Goal: Task Accomplishment & Management: Manage account settings

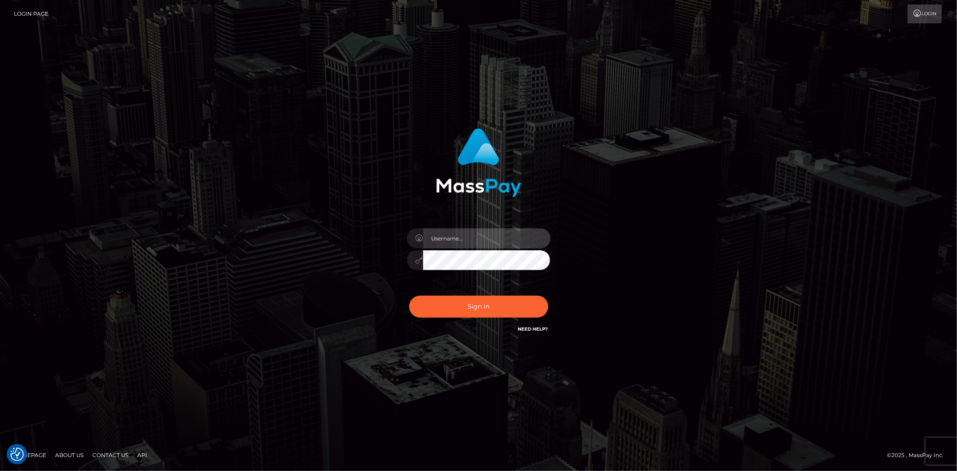
click at [464, 239] on input "text" at bounding box center [486, 238] width 127 height 20
type input "[PERSON_NAME].SilverSocial"
click at [476, 296] on button "Sign in" at bounding box center [478, 307] width 139 height 22
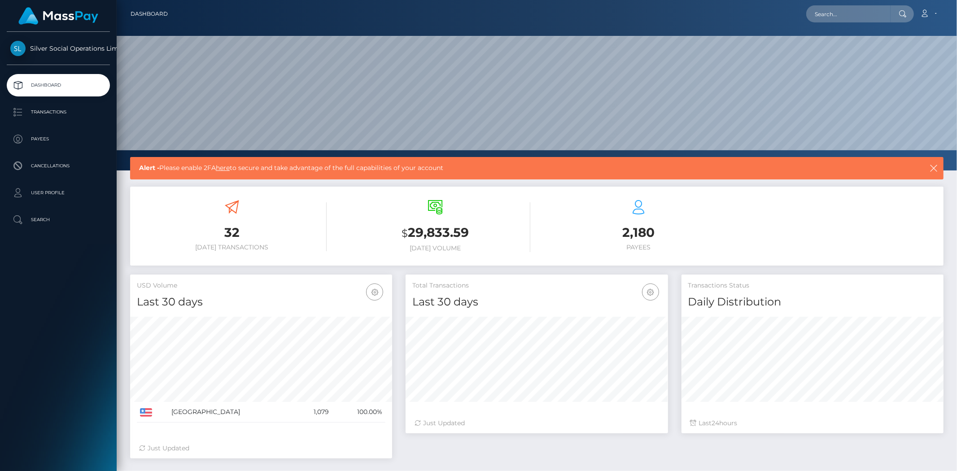
scroll to position [159, 262]
click at [66, 111] on p "Transactions" at bounding box center [58, 111] width 96 height 13
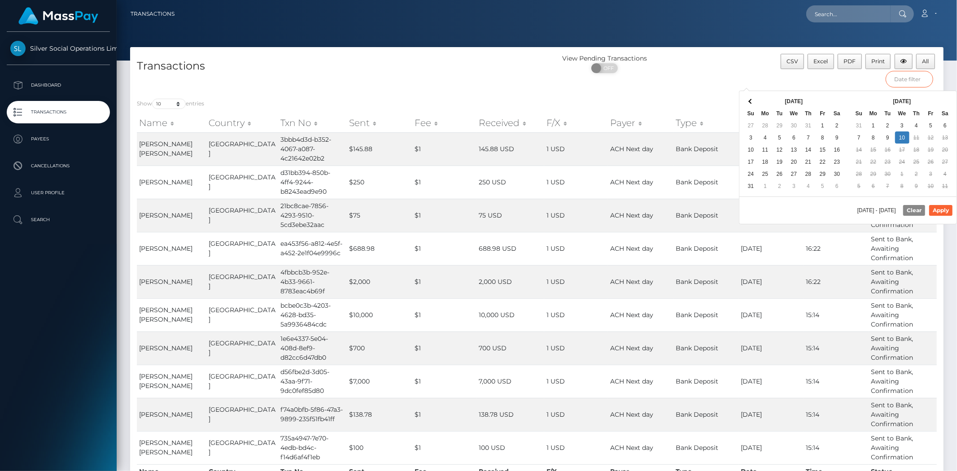
click at [916, 83] on input "text" at bounding box center [909, 79] width 48 height 17
click at [916, 82] on input "text" at bounding box center [909, 79] width 48 height 17
click at [828, 82] on div "CSV Excel PDF Print All" at bounding box center [841, 73] width 203 height 38
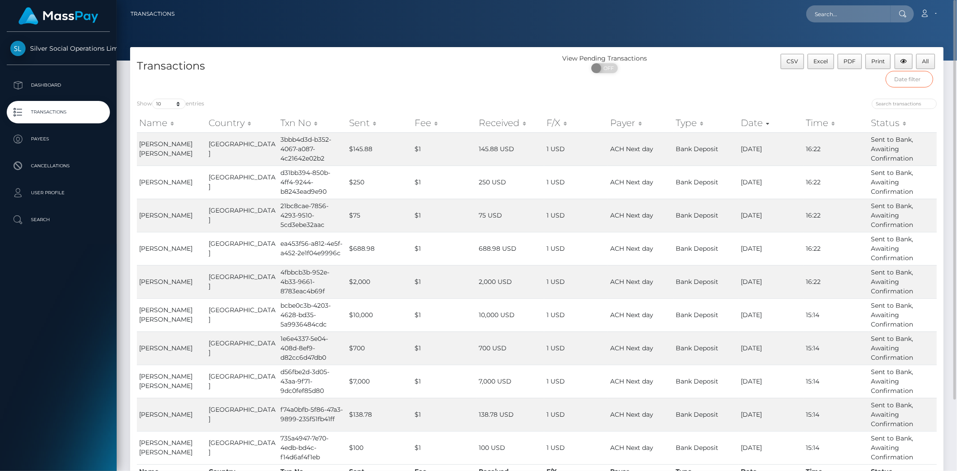
click at [911, 78] on input "text" at bounding box center [909, 79] width 48 height 17
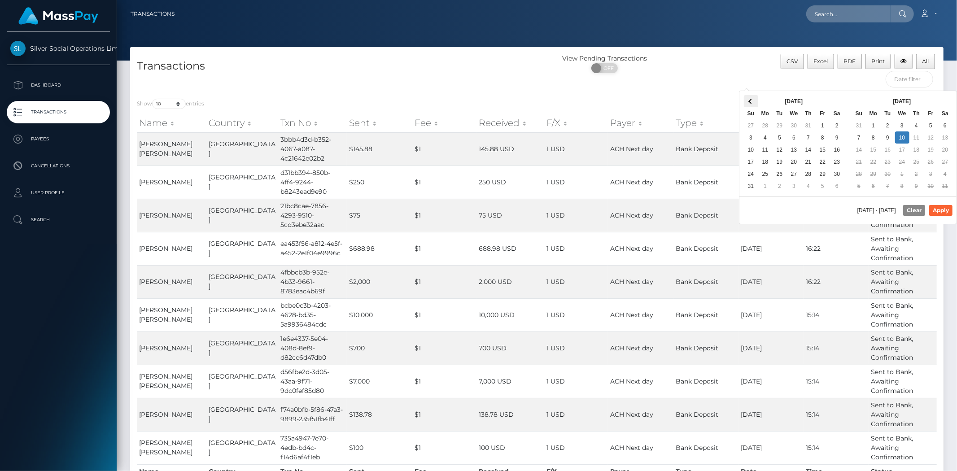
click at [748, 101] on span at bounding box center [750, 101] width 5 height 5
click at [748, 101] on th at bounding box center [751, 101] width 14 height 12
click at [755, 103] on th at bounding box center [751, 101] width 14 height 12
click at [945, 101] on span at bounding box center [944, 101] width 5 height 5
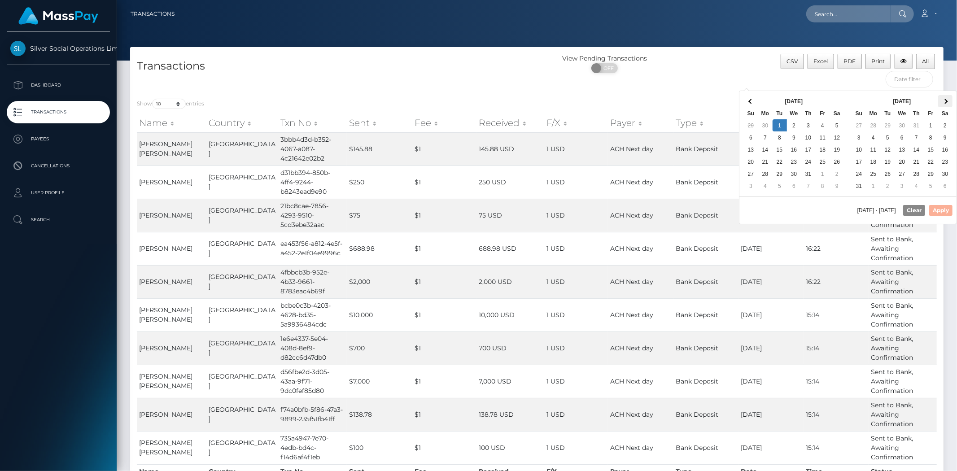
click at [945, 101] on span at bounding box center [944, 101] width 5 height 5
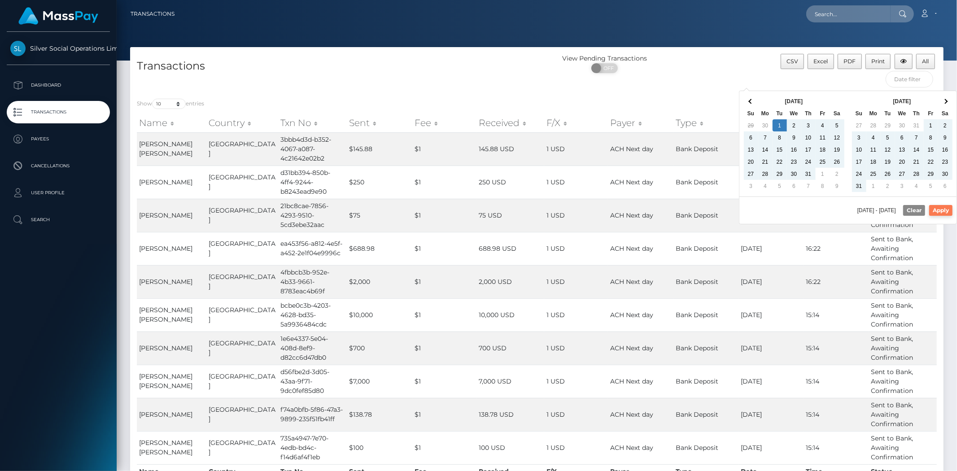
click at [939, 213] on button "Apply" at bounding box center [940, 210] width 23 height 11
type input "07/01/2025 - 09/10/2025"
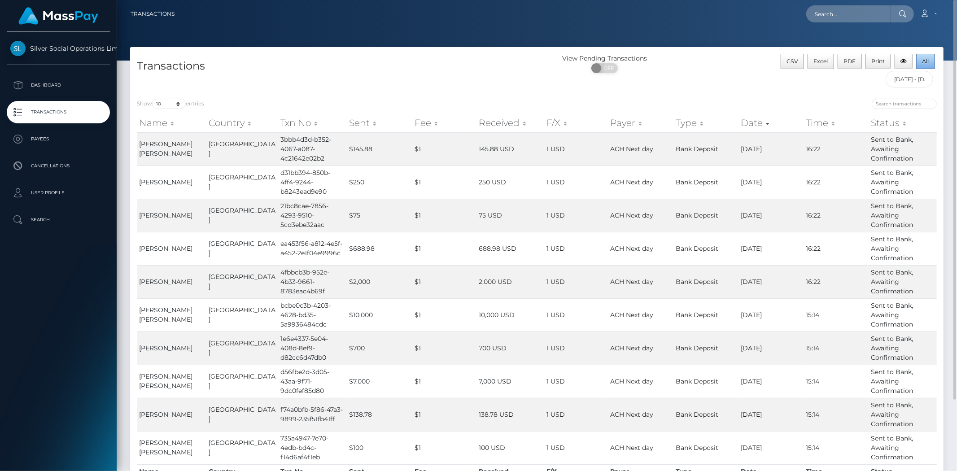
click at [932, 60] on button "All" at bounding box center [925, 61] width 19 height 15
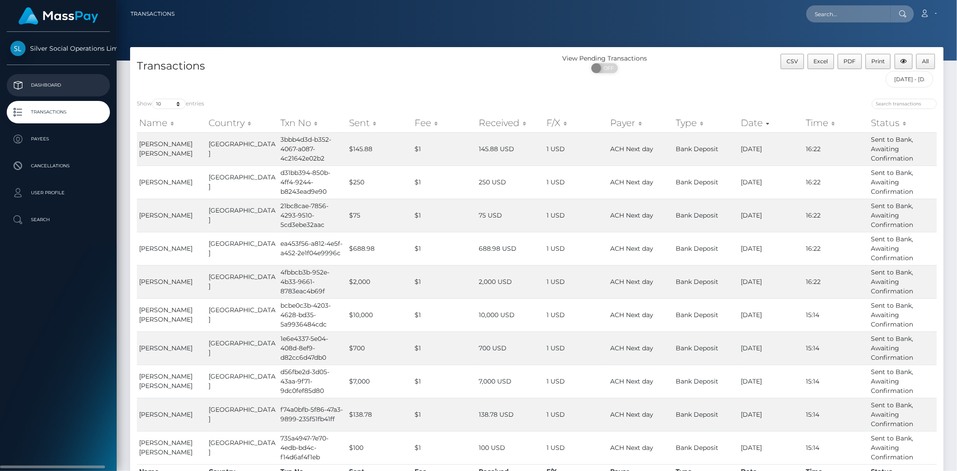
click at [52, 93] on link "Dashboard" at bounding box center [58, 85] width 103 height 22
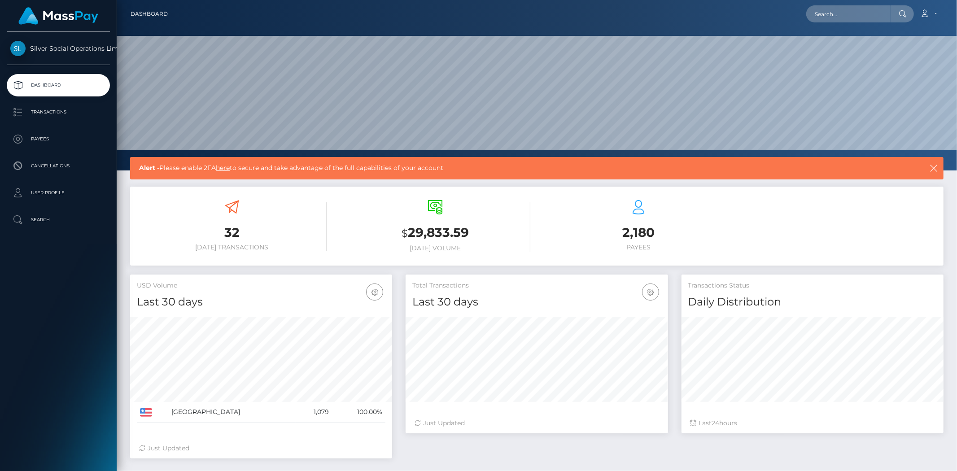
scroll to position [159, 262]
click at [45, 198] on p "User Profile" at bounding box center [58, 192] width 96 height 13
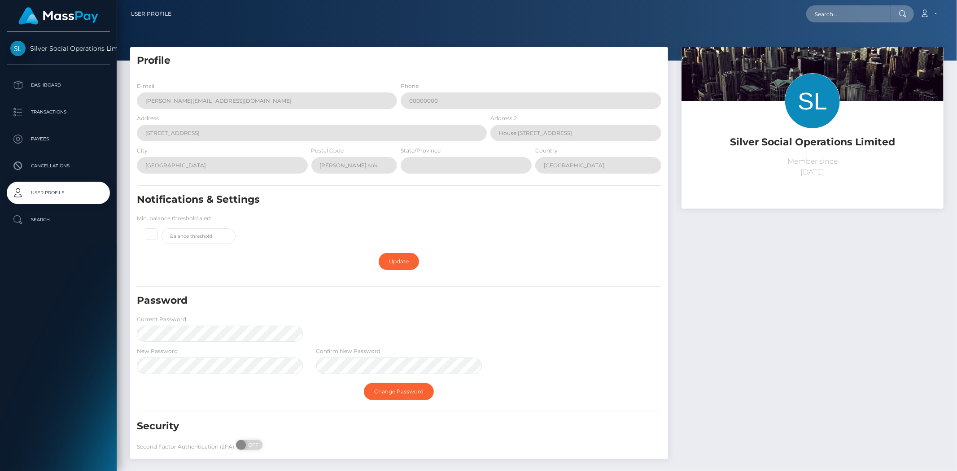
click at [52, 166] on p "Cancellations" at bounding box center [58, 165] width 96 height 13
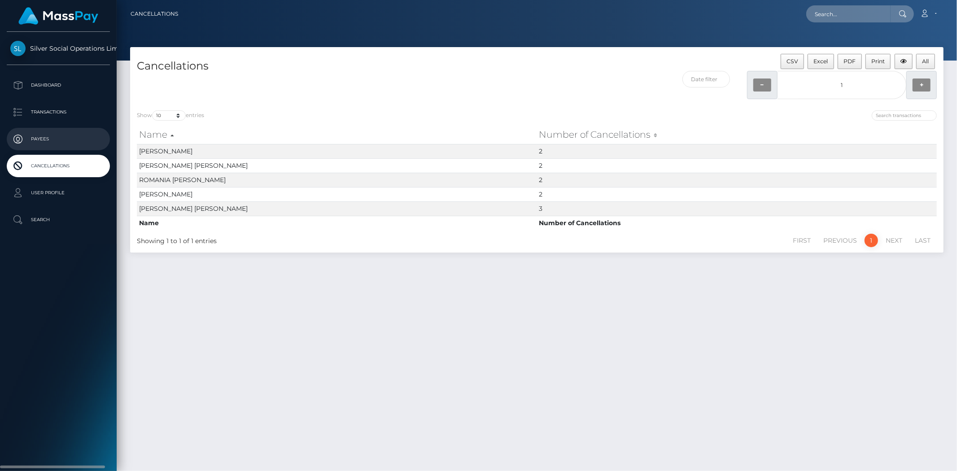
click at [57, 141] on p "Payees" at bounding box center [58, 138] width 96 height 13
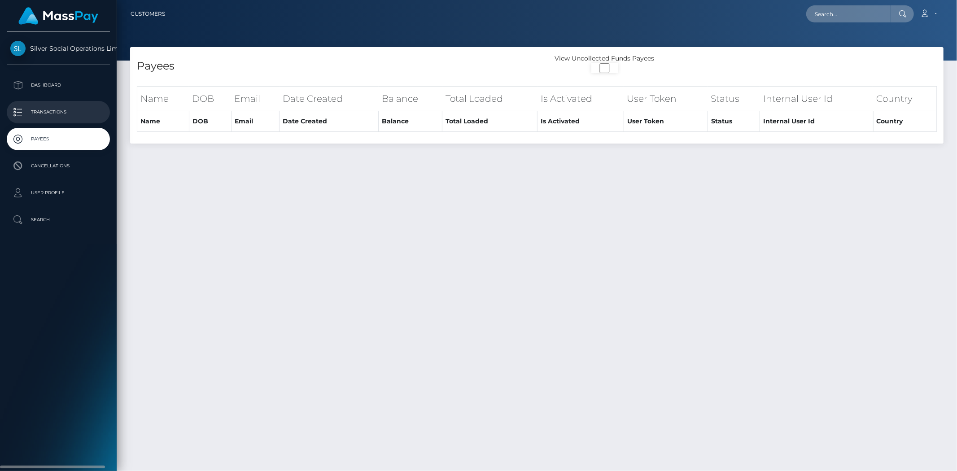
click at [58, 115] on p "Transactions" at bounding box center [58, 111] width 96 height 13
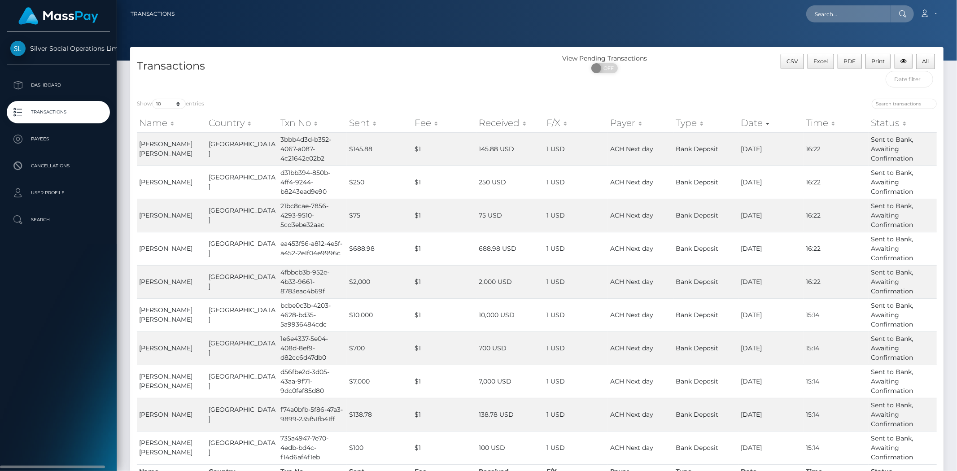
click at [58, 50] on span "Silver Social Operations Limited" at bounding box center [58, 48] width 103 height 8
click at [63, 91] on p "Dashboard" at bounding box center [58, 84] width 96 height 13
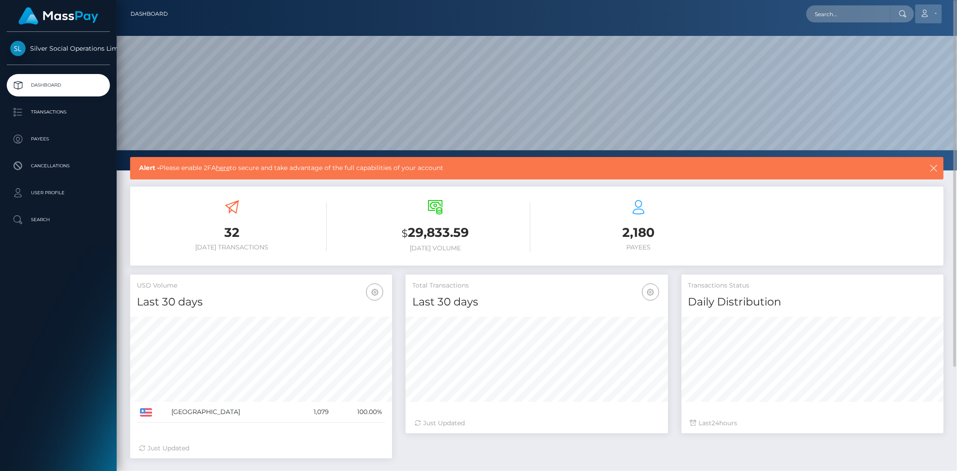
click at [933, 16] on link "Account" at bounding box center [928, 13] width 26 height 19
click at [902, 57] on link "Logout" at bounding box center [907, 57] width 72 height 17
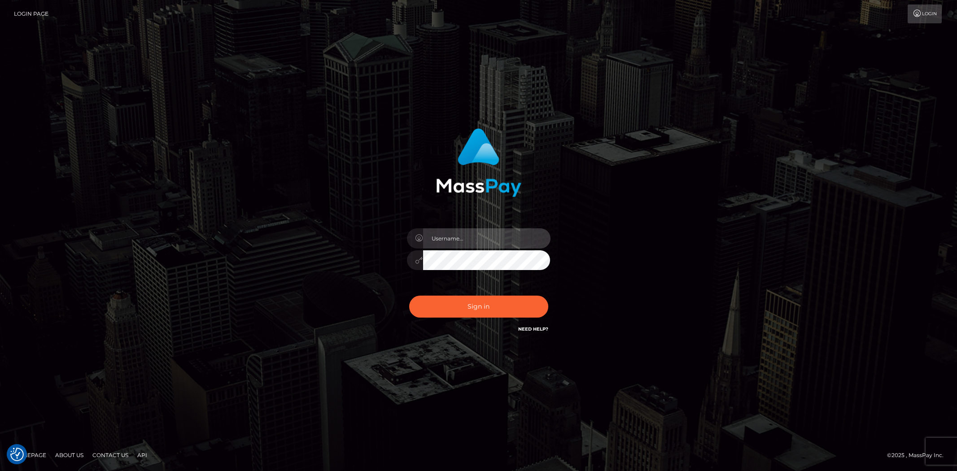
click at [508, 233] on input "text" at bounding box center [486, 238] width 127 height 20
type input "leigh.ann_main"
click at [481, 304] on button "Sign in" at bounding box center [478, 307] width 139 height 22
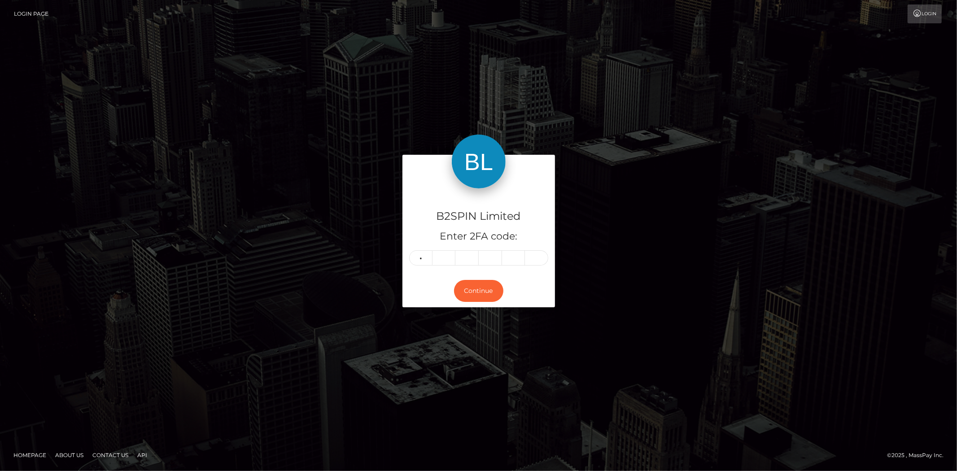
type input "0"
type input "5"
type input "1"
type input "7"
type input "1"
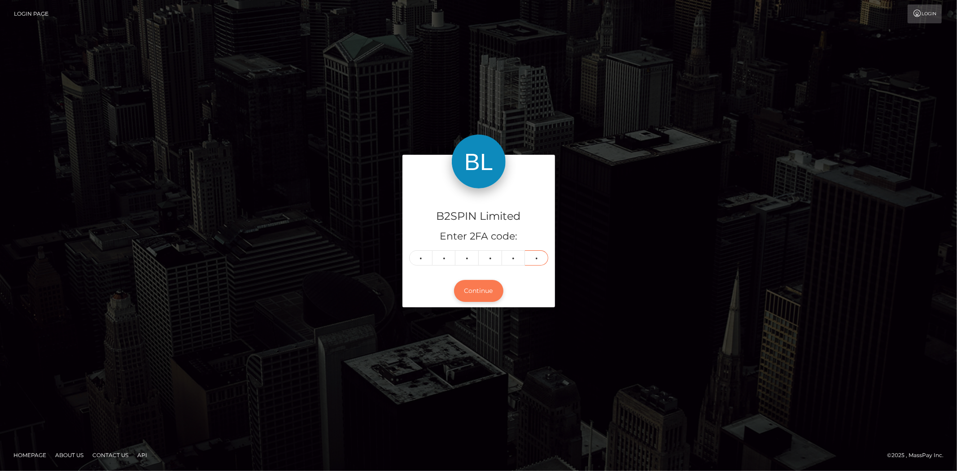
type input "7"
click at [487, 292] on button "Continue" at bounding box center [478, 291] width 49 height 22
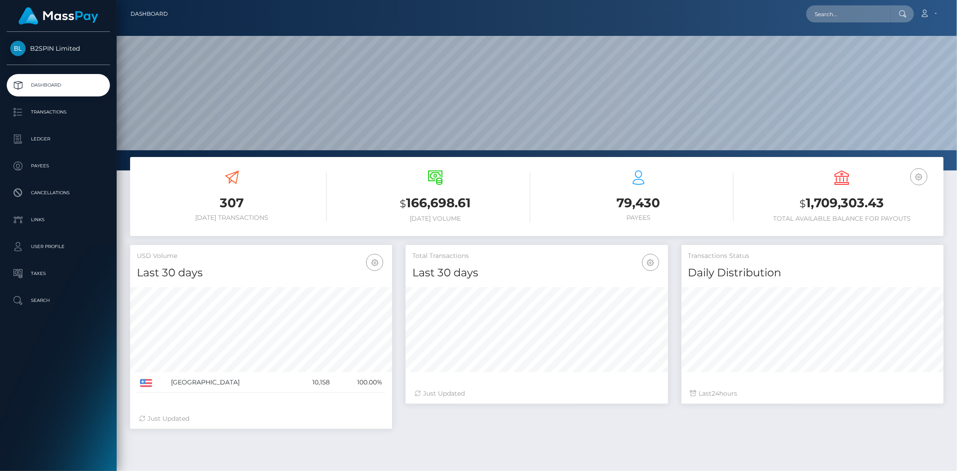
scroll to position [159, 262]
click at [929, 10] on icon at bounding box center [924, 13] width 9 height 7
click at [906, 57] on link "Logout" at bounding box center [907, 57] width 72 height 17
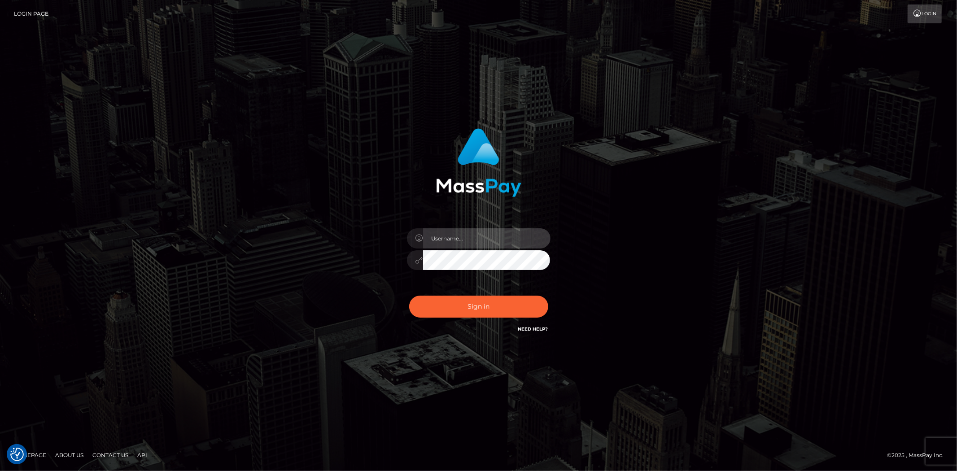
click at [483, 243] on input "text" at bounding box center [486, 238] width 127 height 20
type input "Leigh.SilverSocial"
click at [467, 299] on button "Sign in" at bounding box center [478, 307] width 139 height 22
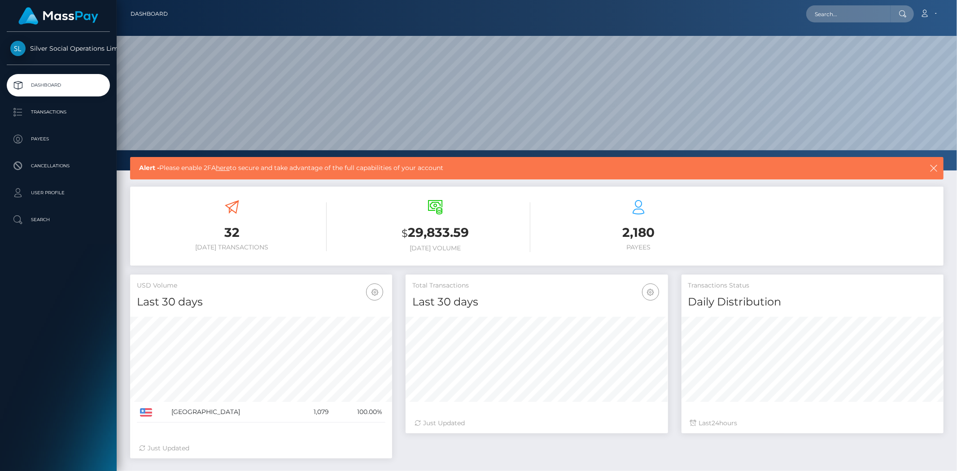
scroll to position [159, 262]
click at [57, 107] on p "Transactions" at bounding box center [58, 111] width 96 height 13
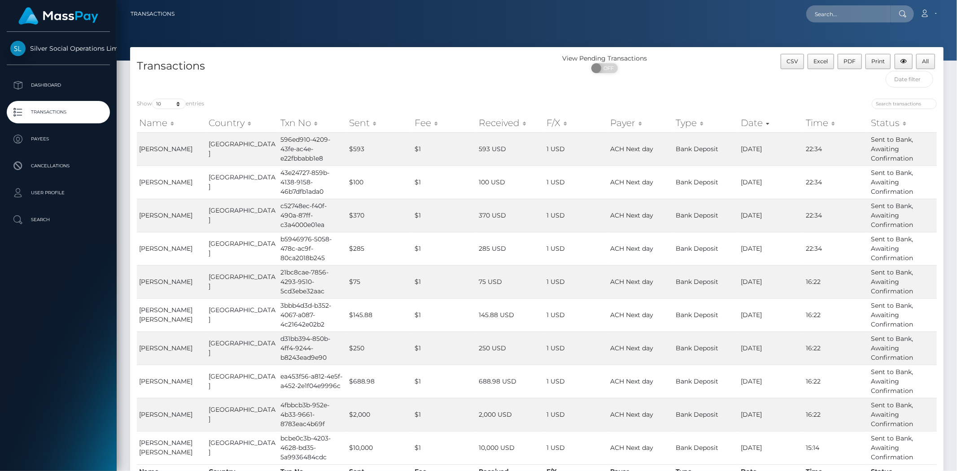
click at [312, 67] on h4 "Transactions" at bounding box center [333, 66] width 393 height 16
